Goal: Task Accomplishment & Management: Complete application form

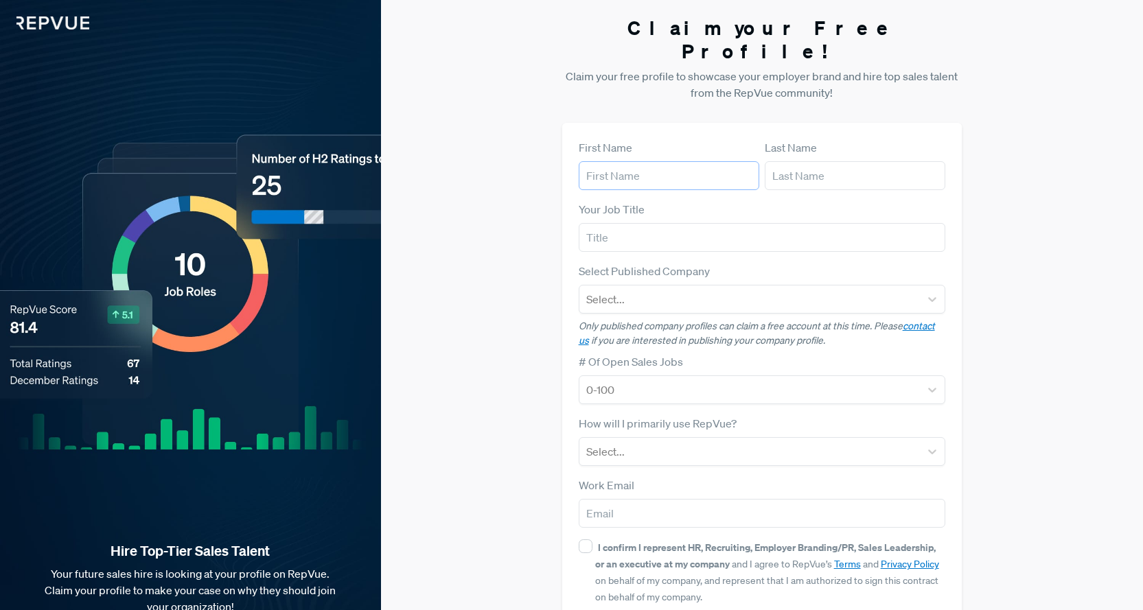
click at [629, 161] on input "text" at bounding box center [669, 175] width 180 height 29
type input "E"
type input "[PERSON_NAME]"
click at [818, 161] on input "text" at bounding box center [855, 175] width 180 height 29
type input "[PERSON_NAME]"
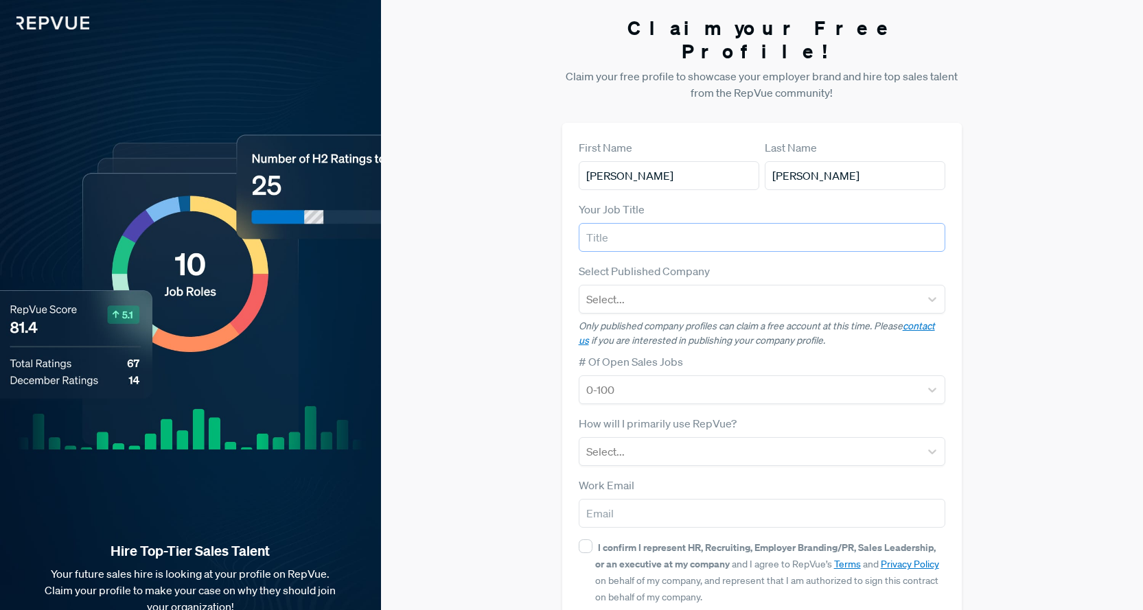
click at [662, 223] on input "text" at bounding box center [762, 237] width 367 height 29
type input "Marketing Manager"
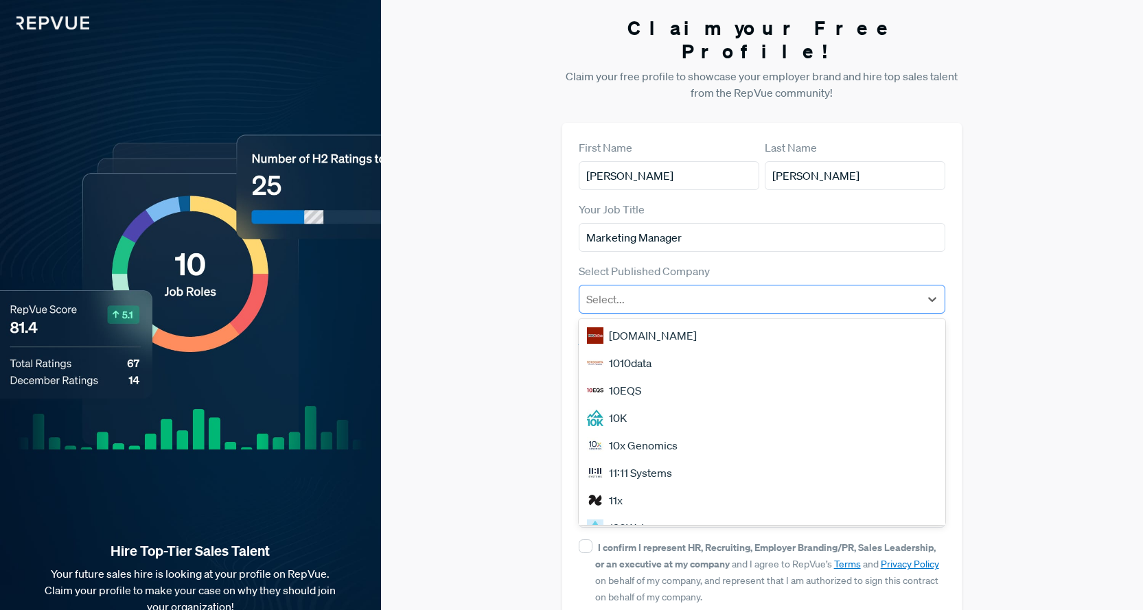
click at [629, 290] on div at bounding box center [749, 299] width 327 height 19
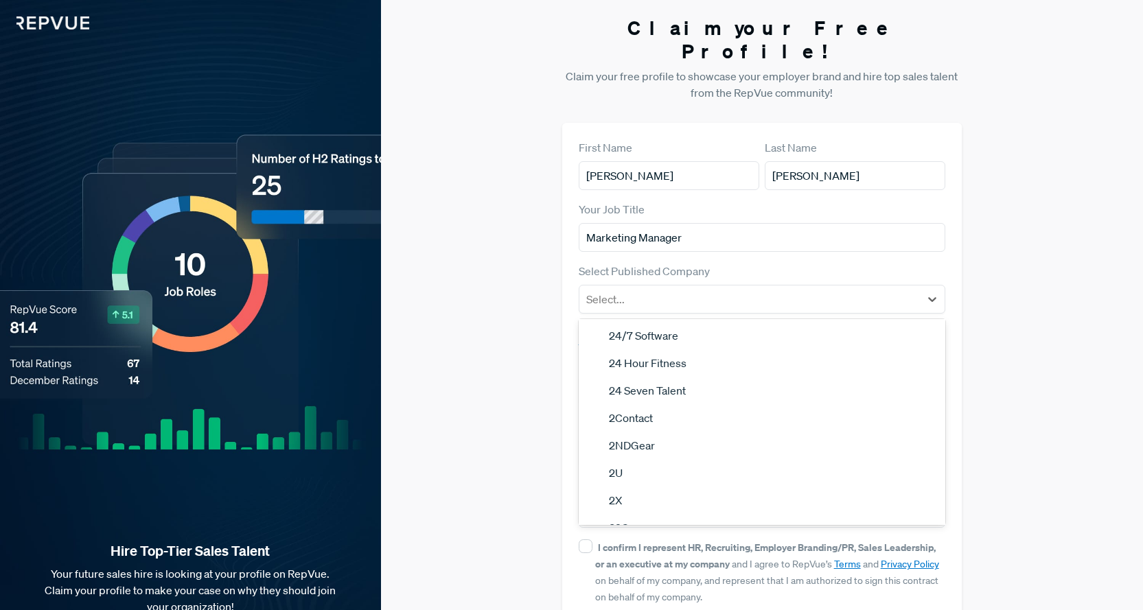
scroll to position [1172, 0]
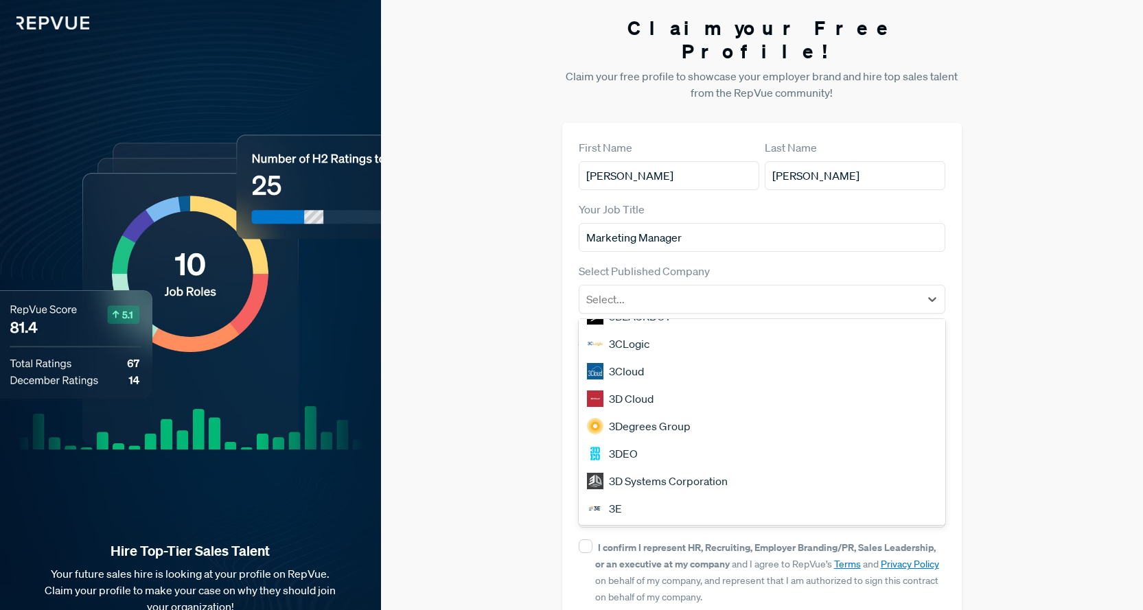
click at [691, 467] on div "3D Systems Corporation" at bounding box center [762, 480] width 367 height 27
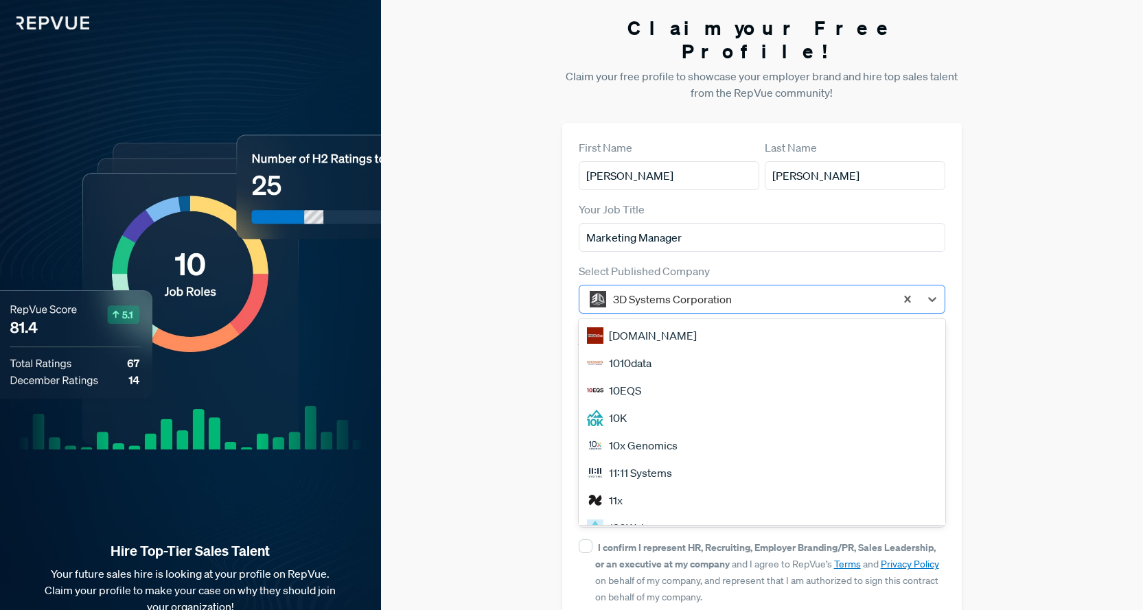
click at [708, 290] on div at bounding box center [751, 299] width 276 height 19
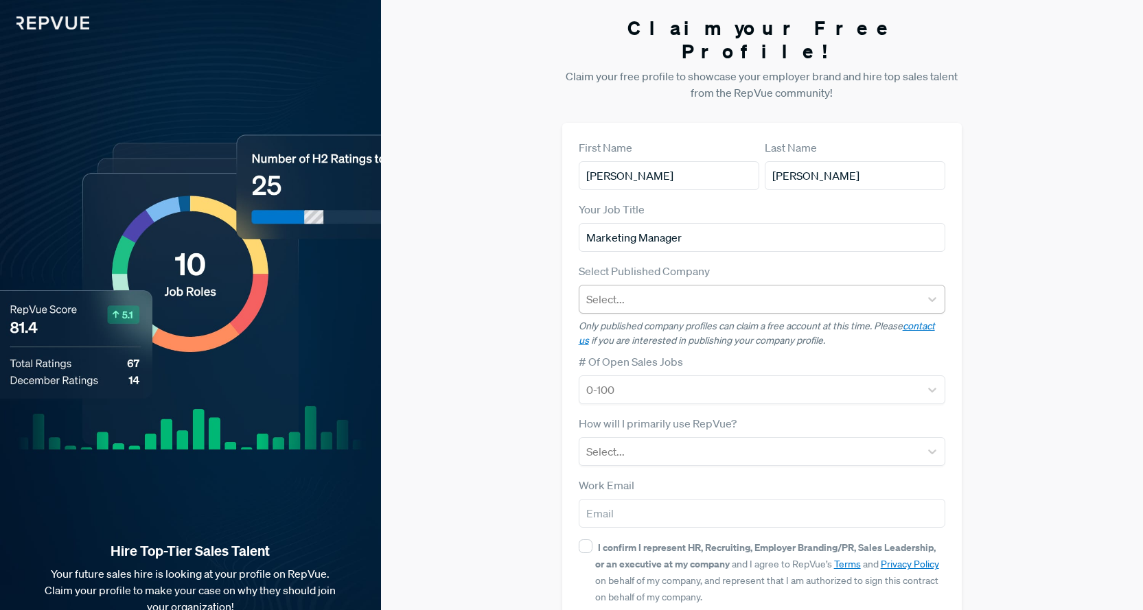
click at [905, 263] on div "Select Published Company Select..." at bounding box center [762, 288] width 367 height 51
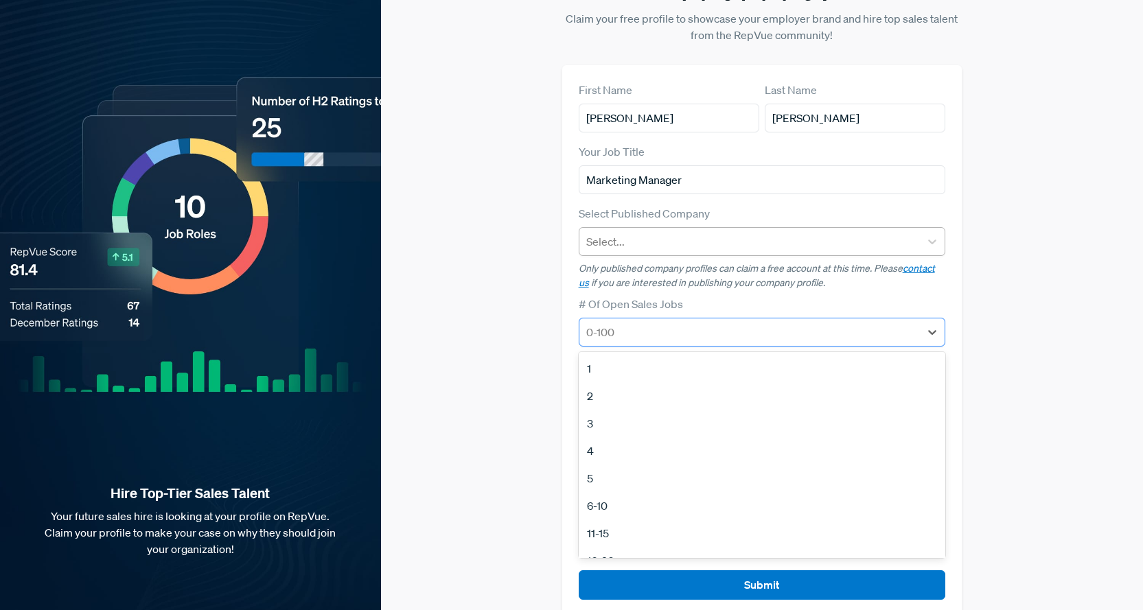
click at [653, 323] on div at bounding box center [749, 332] width 327 height 19
click at [650, 473] on div "51-100" at bounding box center [762, 486] width 367 height 27
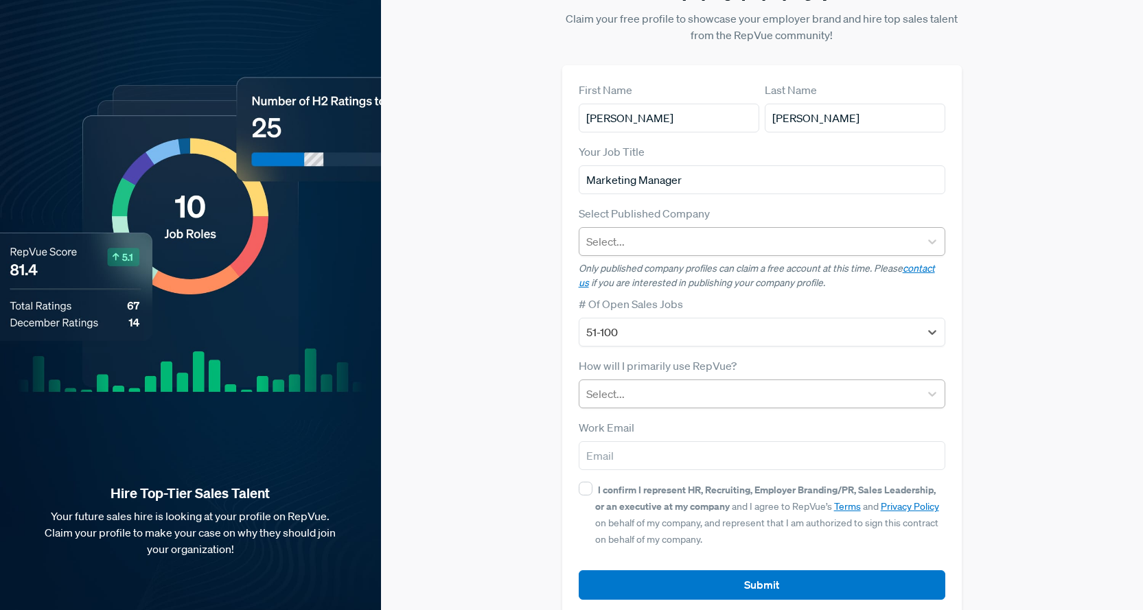
click at [668, 384] on div at bounding box center [749, 393] width 327 height 19
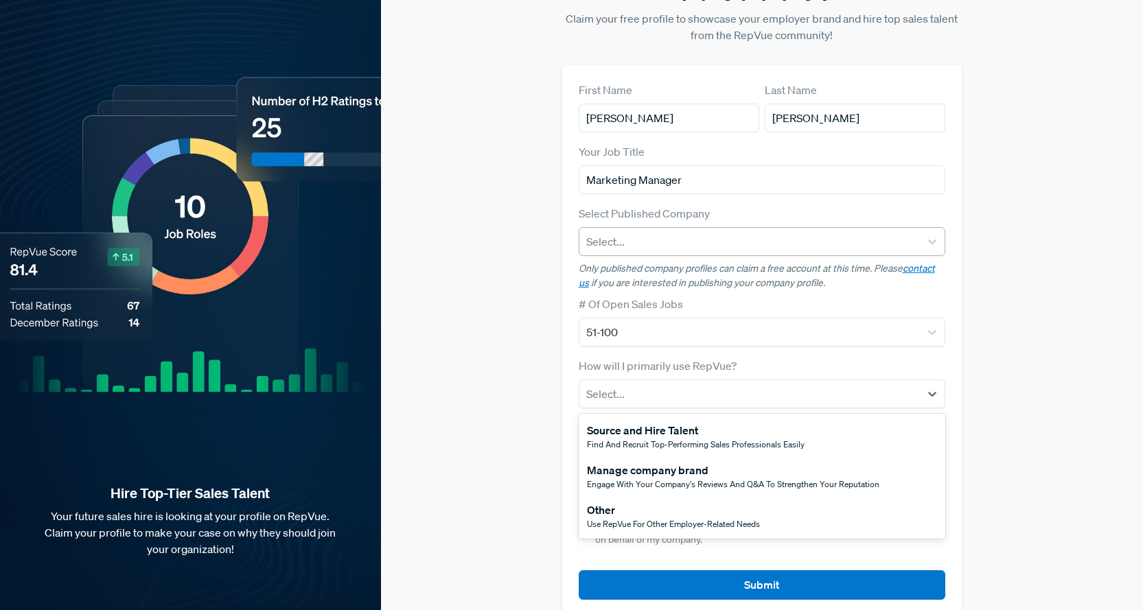
click at [684, 462] on div "Manage company brand" at bounding box center [733, 470] width 292 height 16
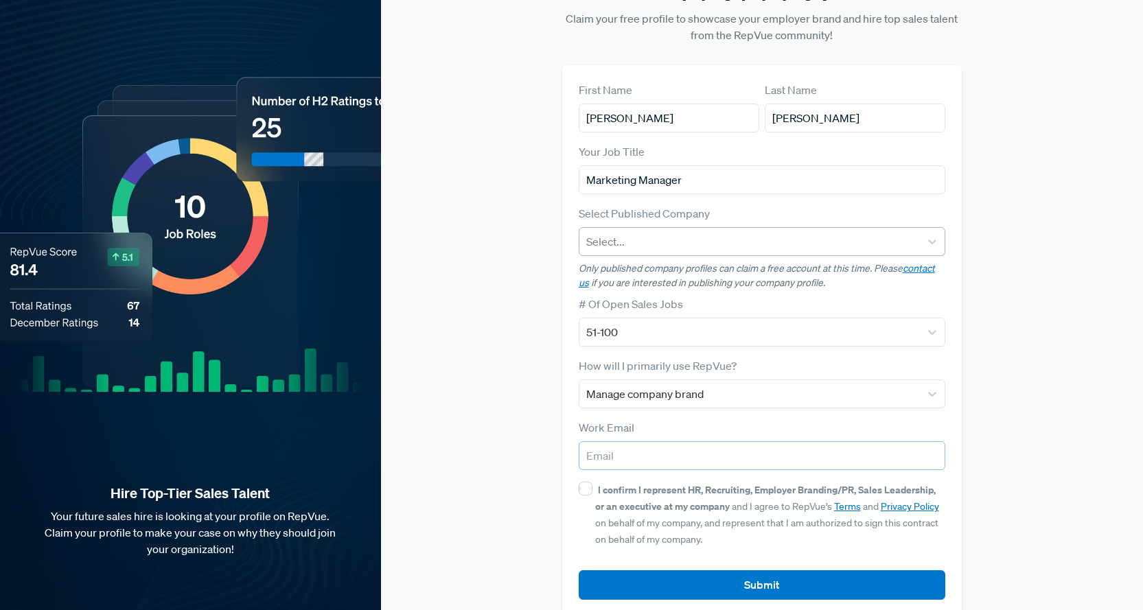
click at [697, 441] on input "email" at bounding box center [762, 455] width 367 height 29
paste input "[EMAIL_ADDRESS][DOMAIN_NAME]"
type input "[EMAIL_ADDRESS][DOMAIN_NAME]"
click at [584, 482] on input "I confirm I represent HR, Recruiting, Employer Branding/PR, Sales Leadership, o…" at bounding box center [586, 489] width 14 height 14
checkbox input "true"
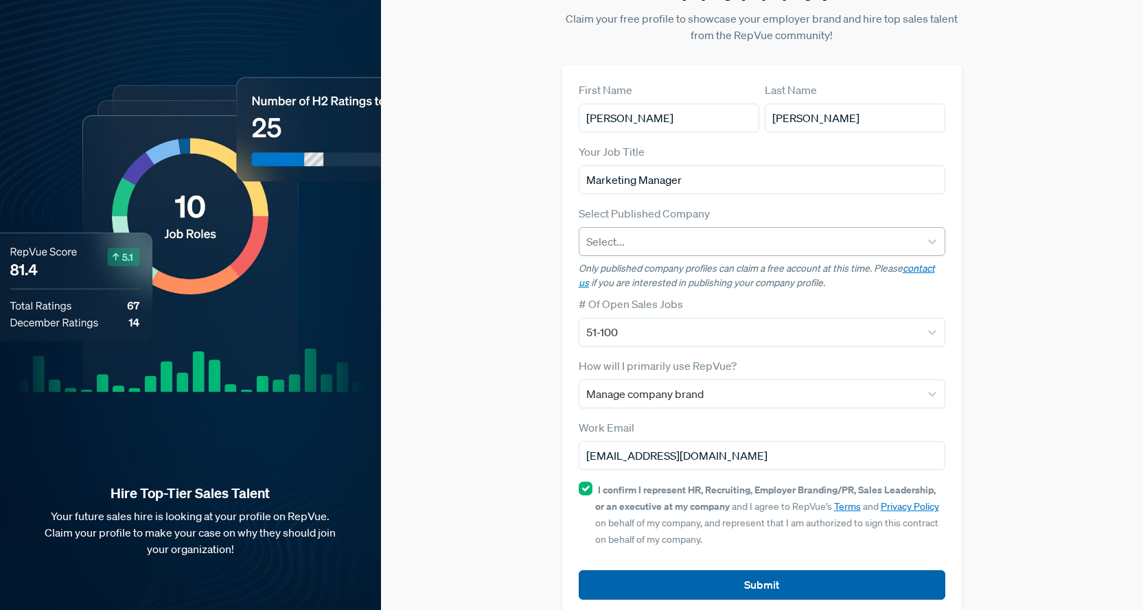
click at [670, 570] on button "Submit" at bounding box center [762, 585] width 367 height 30
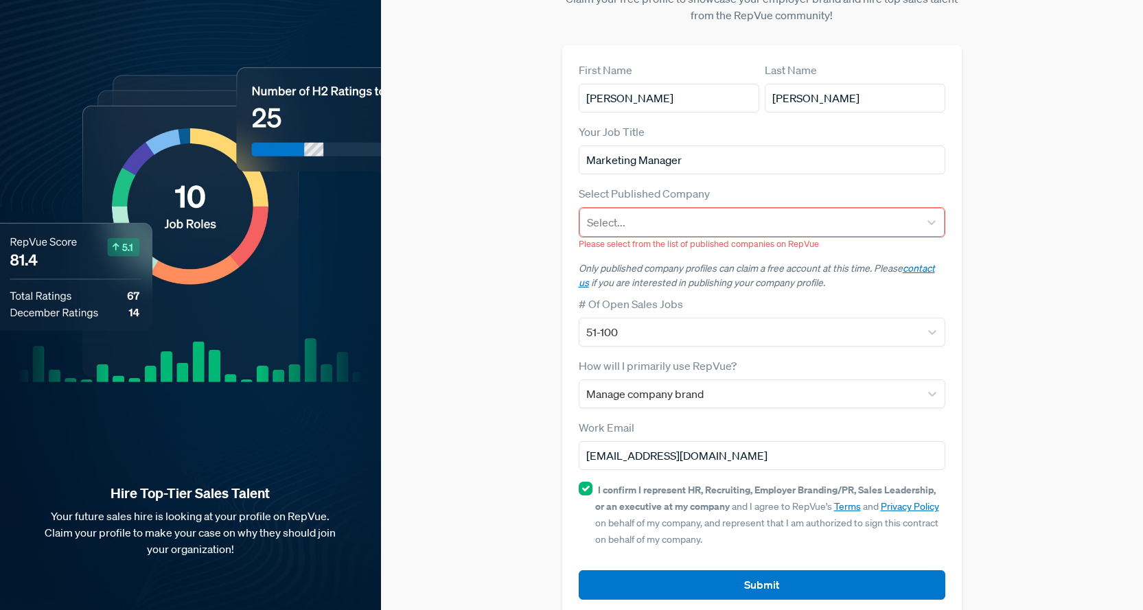
click at [633, 213] on div "Select..." at bounding box center [762, 222] width 366 height 29
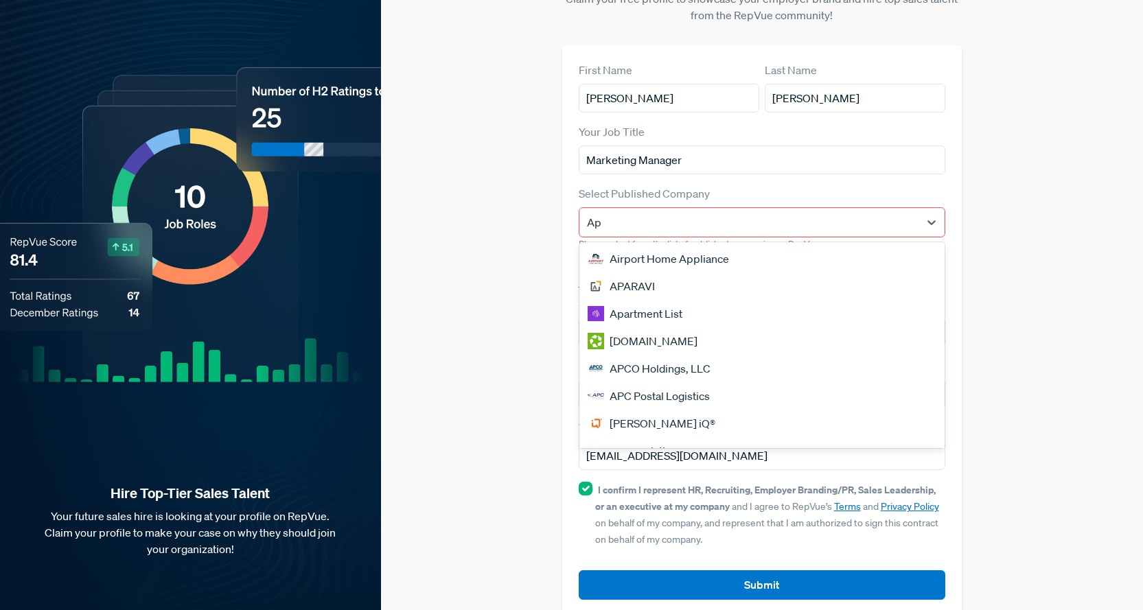
type input "App"
click at [641, 272] on div "App Academy" at bounding box center [762, 285] width 366 height 27
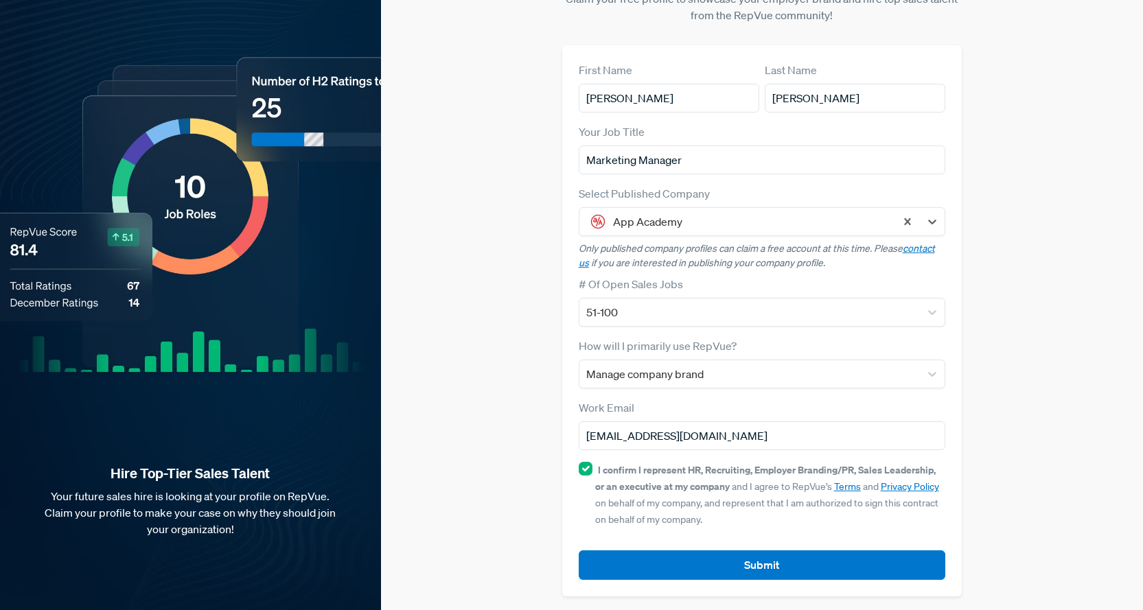
scroll to position [58, 0]
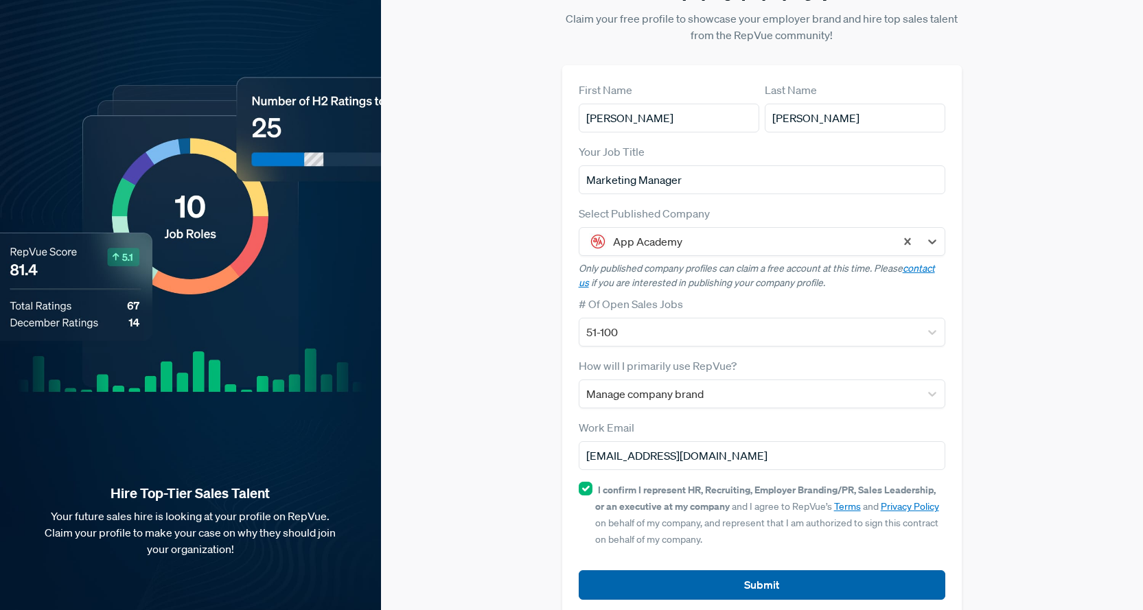
click at [747, 570] on button "Submit" at bounding box center [762, 585] width 367 height 30
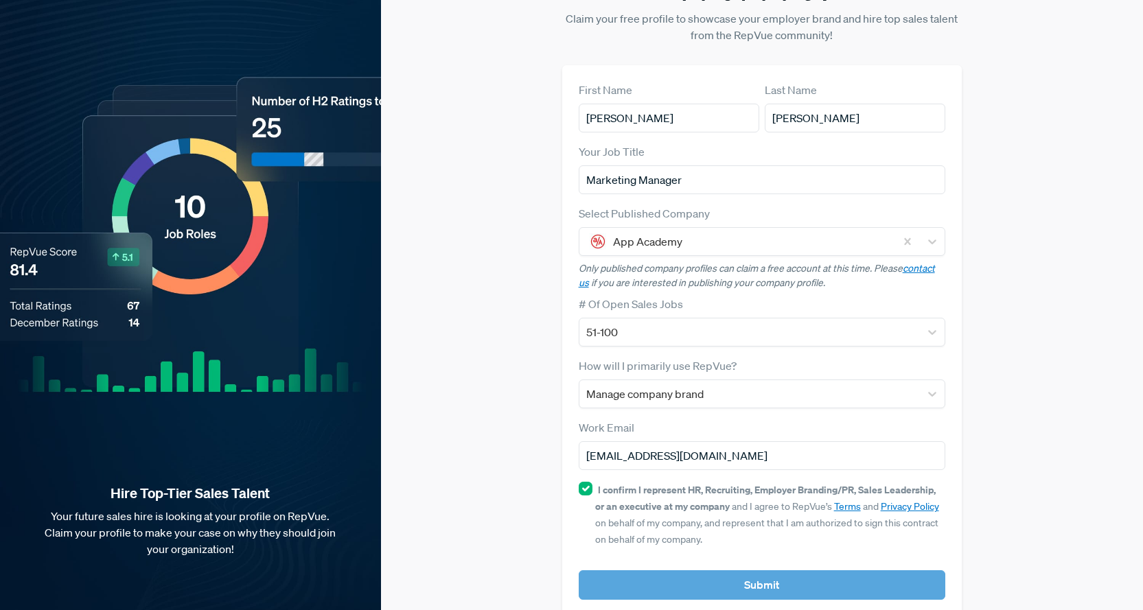
scroll to position [74, 0]
